Goal: Check status: Check status

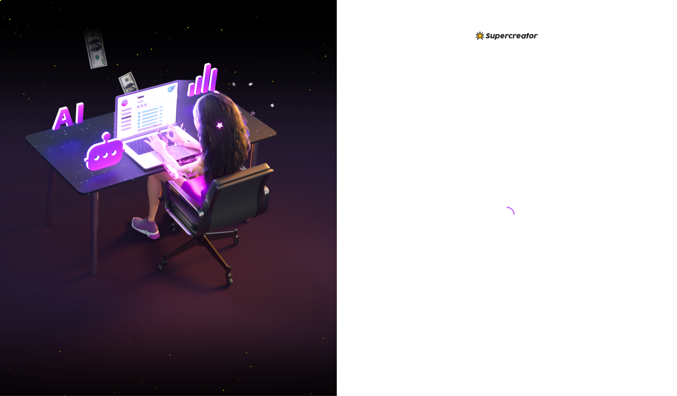
click at [598, 20] on div at bounding box center [507, 198] width 340 height 396
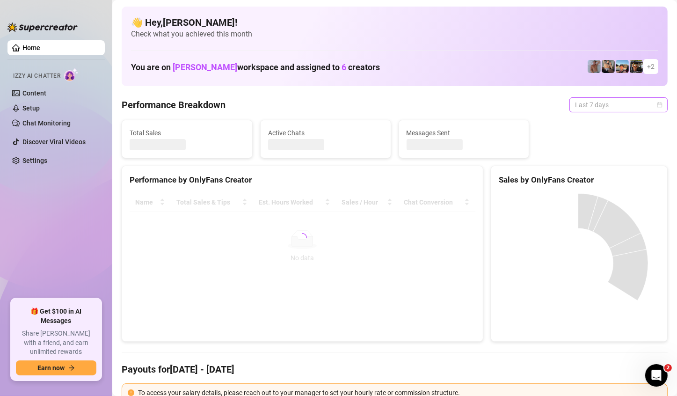
click at [640, 103] on span "Last 7 days" at bounding box center [618, 105] width 87 height 14
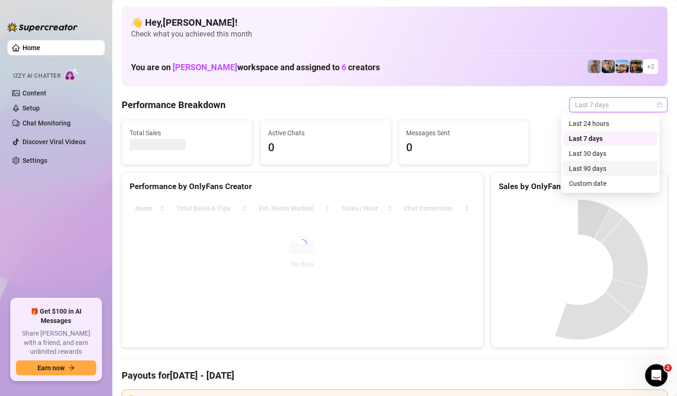
click at [594, 178] on div "Custom date" at bounding box center [610, 183] width 83 height 10
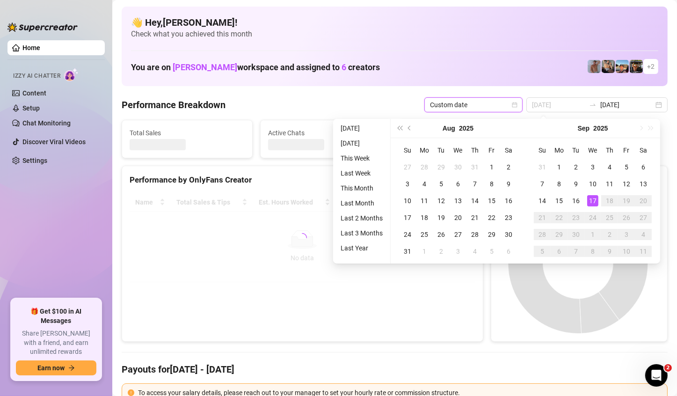
type input "[DATE]"
click at [594, 201] on div "17" at bounding box center [592, 200] width 11 height 11
type input "[DATE]"
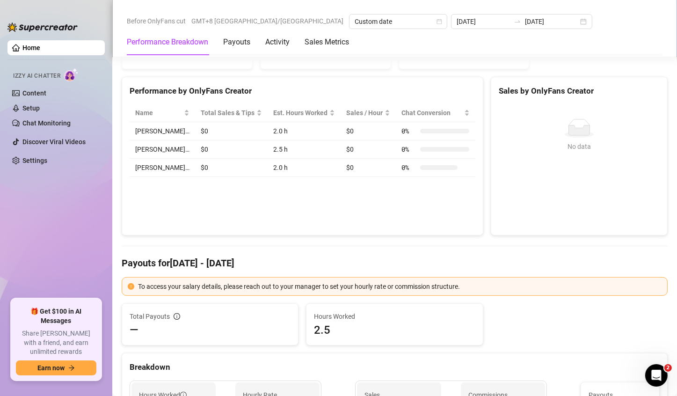
scroll to position [47, 0]
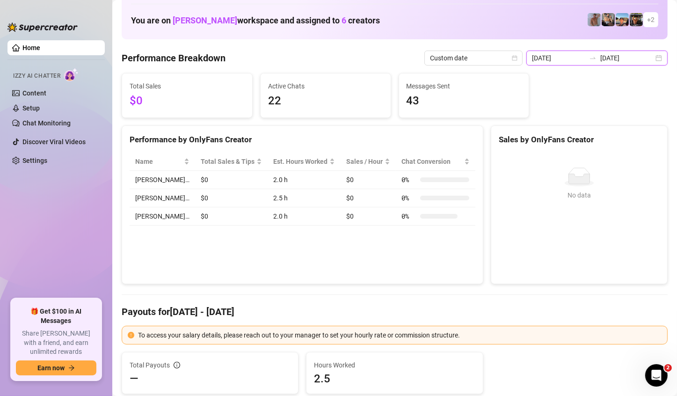
click at [610, 54] on input "[DATE]" at bounding box center [626, 58] width 53 height 10
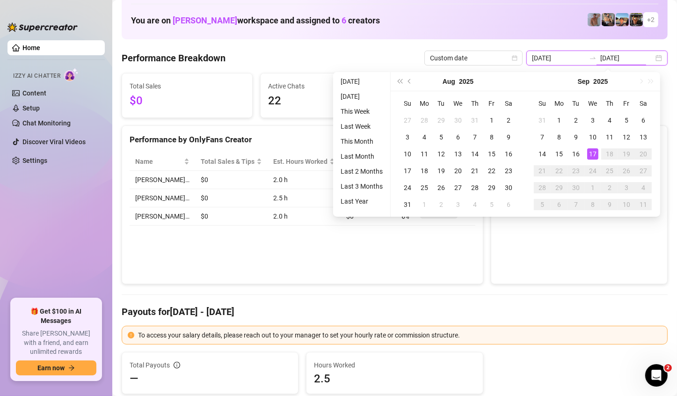
type input "[DATE]"
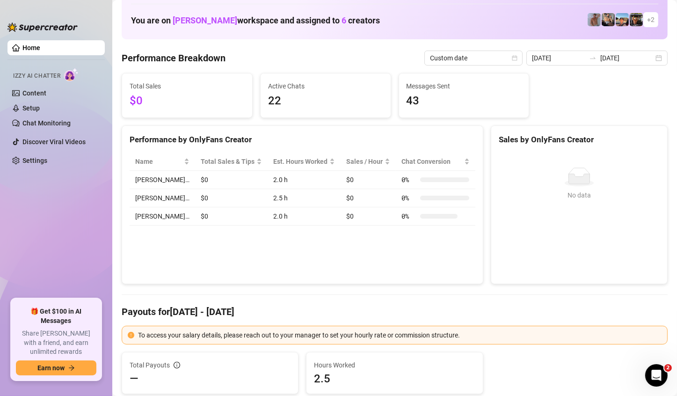
click at [464, 257] on div "Performance by OnlyFans Creator Name Total Sales & Tips Est. Hours Worked Sales…" at bounding box center [302, 204] width 361 height 159
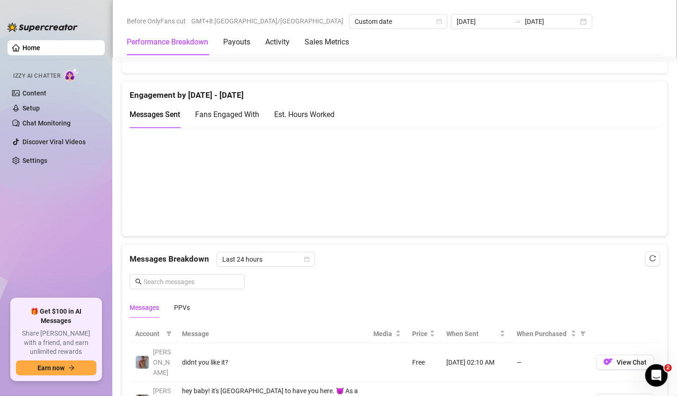
scroll to position [701, 0]
